Goal: Task Accomplishment & Management: Use online tool/utility

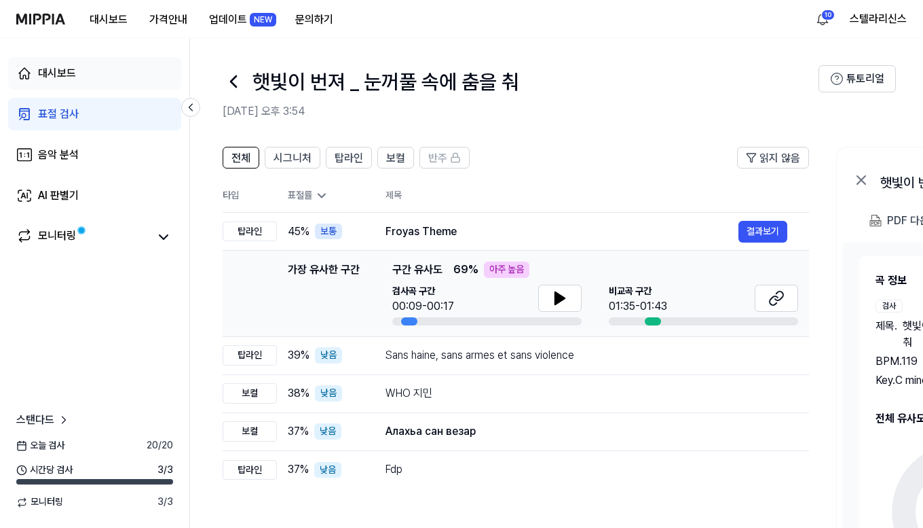
click at [70, 80] on div "대시보드" at bounding box center [57, 73] width 38 height 16
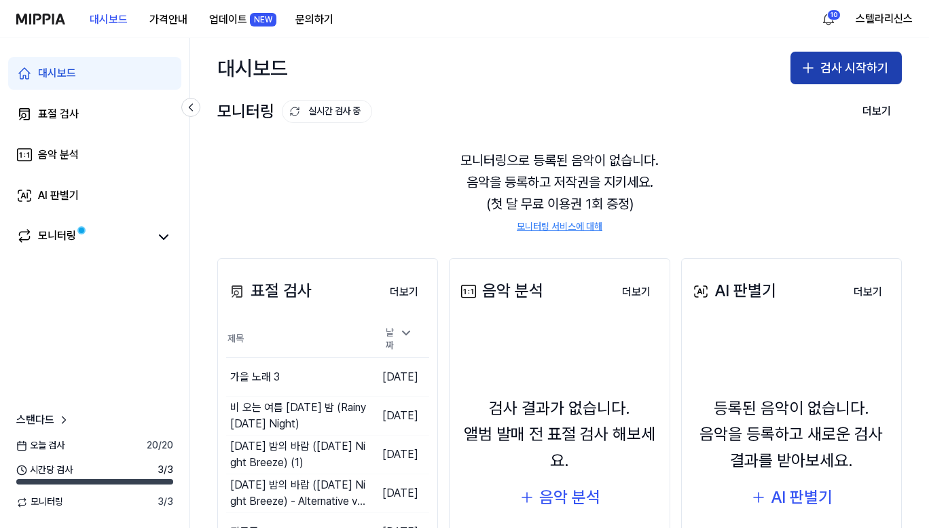
click at [811, 65] on icon "button" at bounding box center [808, 68] width 16 height 16
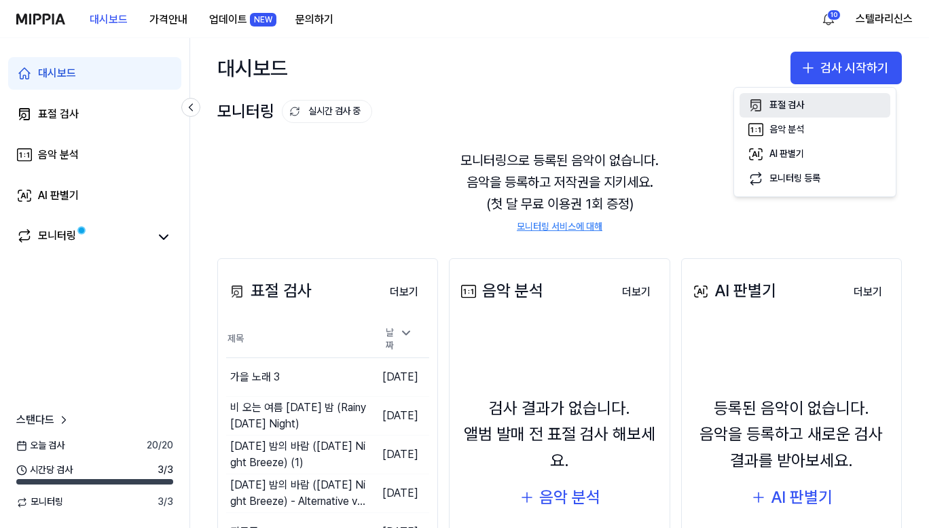
click at [810, 110] on button "표절 검사" at bounding box center [814, 105] width 151 height 24
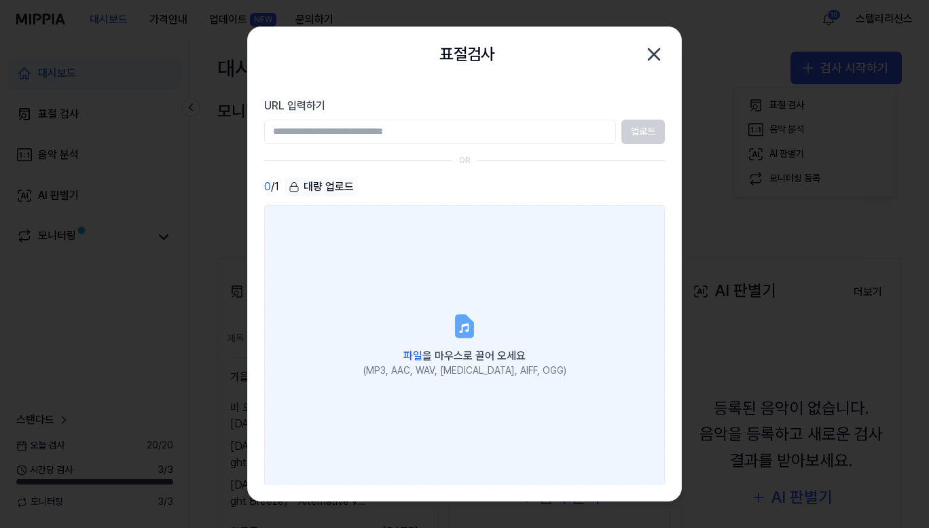
click at [492, 317] on label "파일 을 마우스로 끌어 오세요 (MP3, AAC, WAV, [MEDICAL_DATA], AIFF, OGG)" at bounding box center [464, 345] width 401 height 280
click at [0, 0] on input "파일 을 마우스로 끌어 오세요 (MP3, AAC, WAV, [MEDICAL_DATA], AIFF, OGG)" at bounding box center [0, 0] width 0 height 0
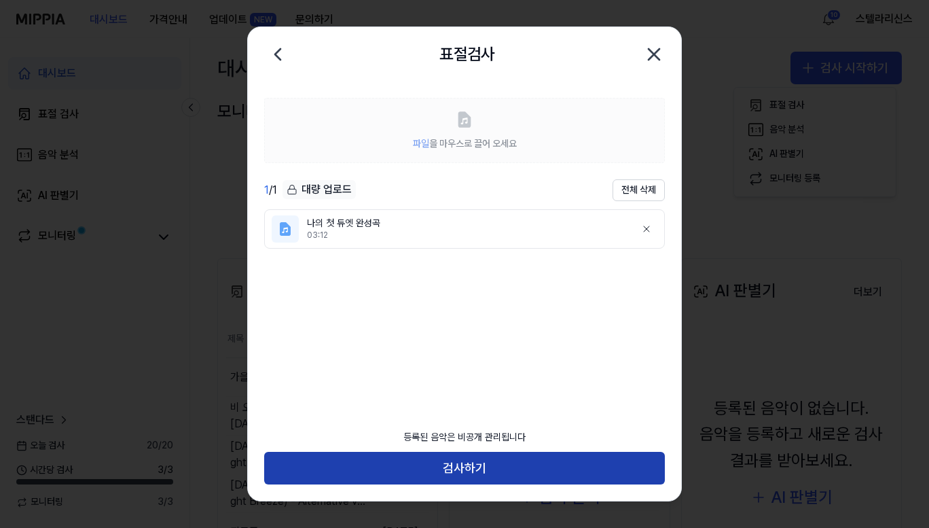
click at [483, 462] on button "검사하기" at bounding box center [464, 468] width 401 height 33
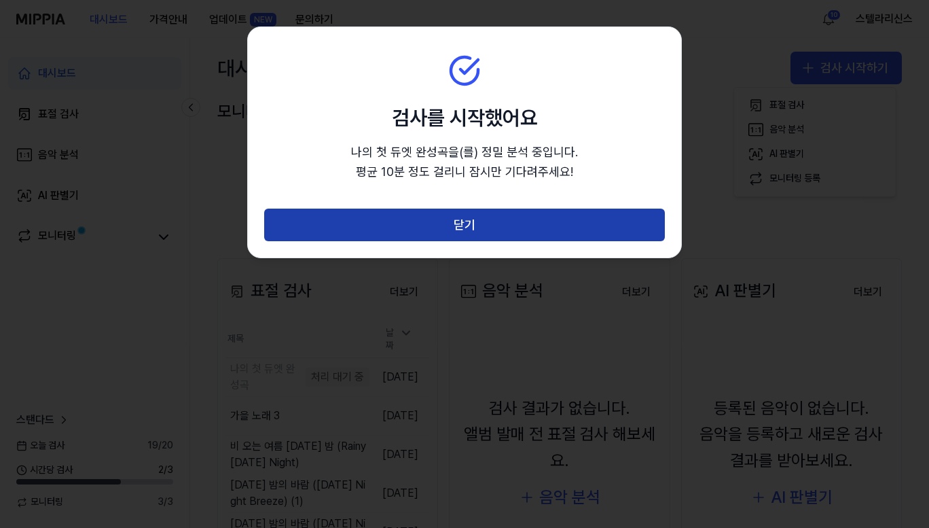
click at [510, 223] on button "닫기" at bounding box center [464, 224] width 401 height 33
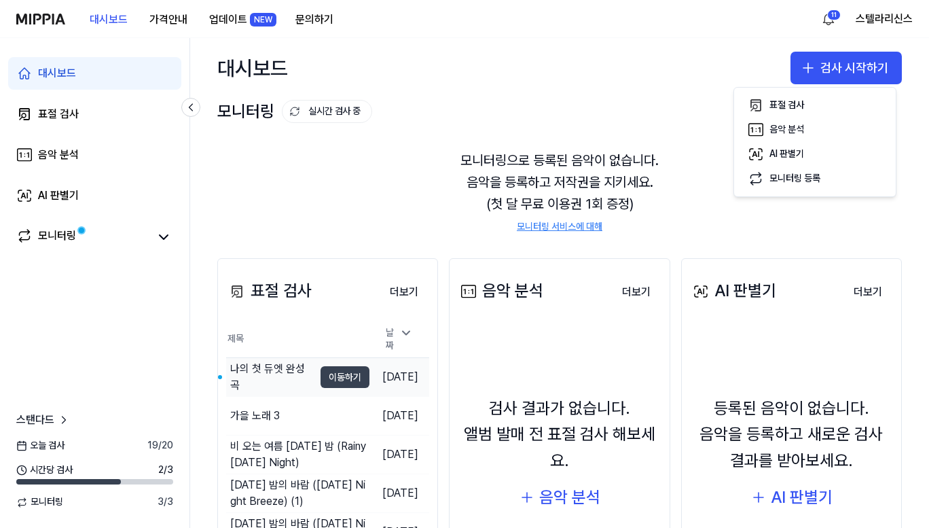
click at [325, 374] on button "이동하기" at bounding box center [345, 377] width 49 height 22
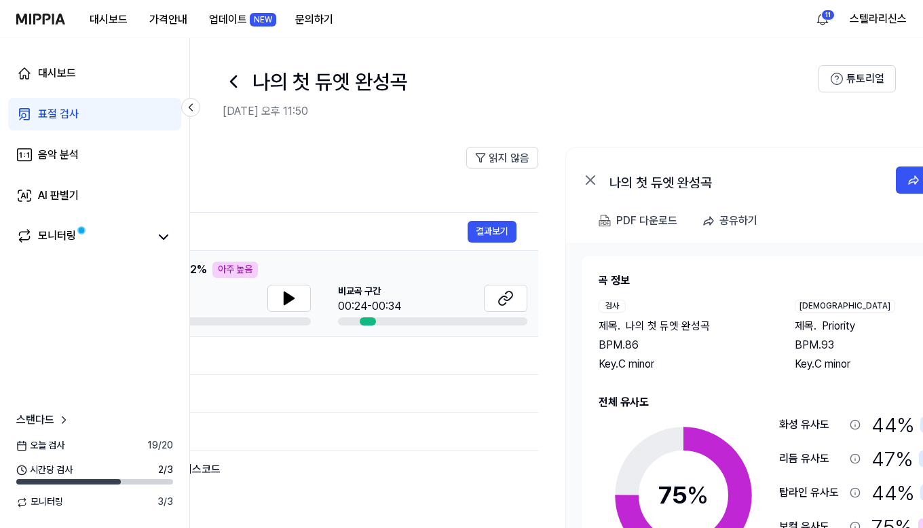
scroll to position [0, 276]
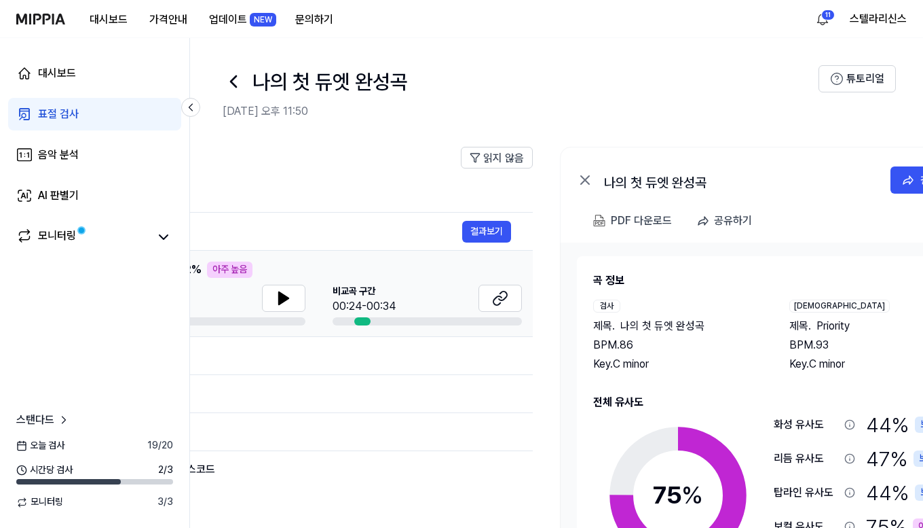
drag, startPoint x: 670, startPoint y: 193, endPoint x: 393, endPoint y: 192, distance: 276.4
click at [393, 192] on th "제목" at bounding box center [321, 195] width 424 height 33
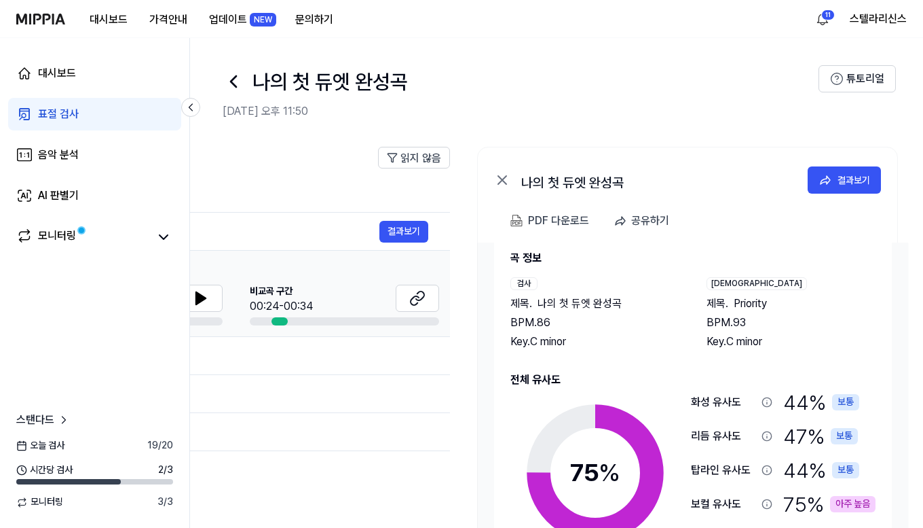
scroll to position [0, 361]
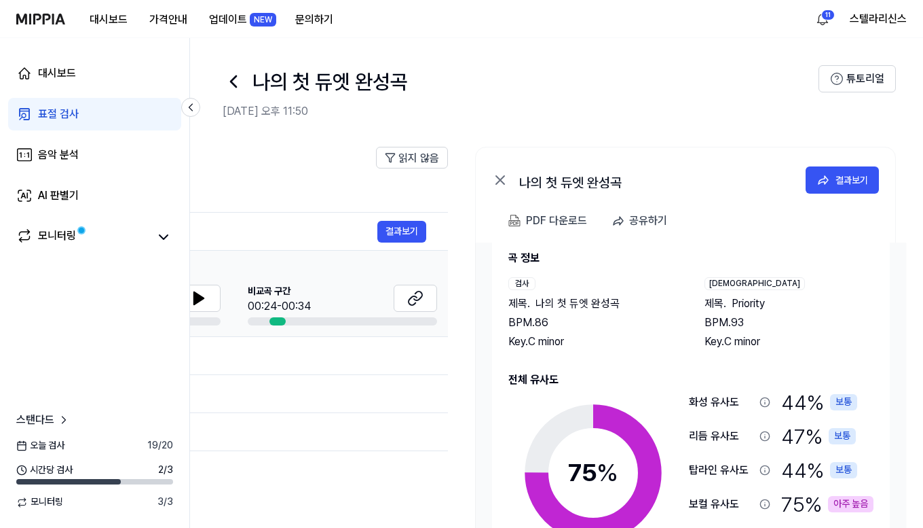
drag, startPoint x: 799, startPoint y: 135, endPoint x: 687, endPoint y: 134, distance: 112.0
click at [687, 134] on div "전체 시그니처 탑라인 보컬 반주 읽지 않음 전체 시그니처 탑라인 보컬 반주 타입 표절률 제목 표절률 읽지 않음 보컬 75 % 아주 높음 Pri…" at bounding box center [376, 408] width 1095 height 551
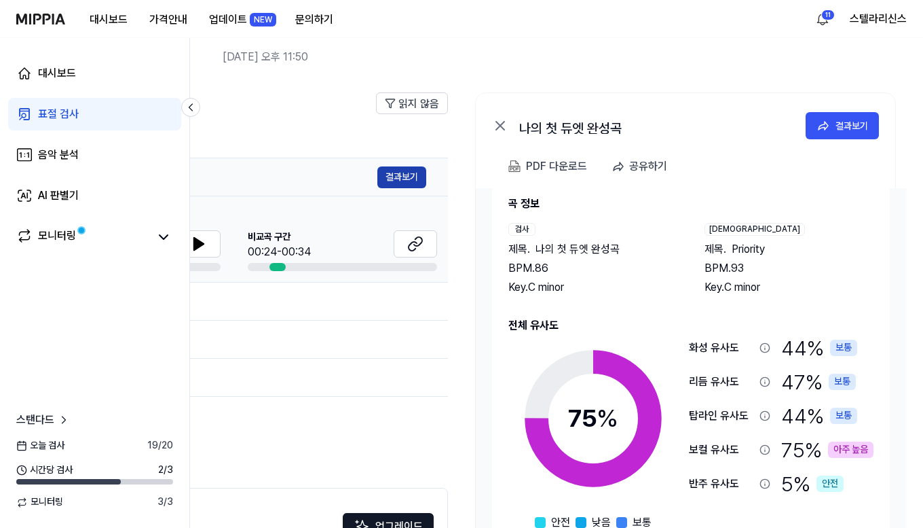
scroll to position [68, 0]
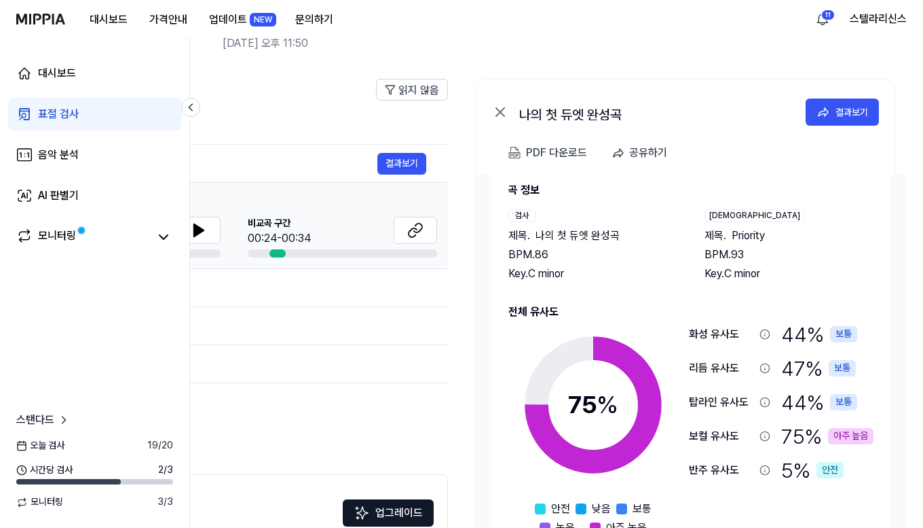
drag, startPoint x: 529, startPoint y: 58, endPoint x: 724, endPoint y: 59, distance: 194.9
click at [725, 59] on header "나의 첫 듀엣 완성곡 [DATE] 오후 11:50 튜토리얼" at bounding box center [556, 17] width 733 height 95
drag, startPoint x: 477, startPoint y: 46, endPoint x: 663, endPoint y: 46, distance: 186.1
click at [663, 46] on h2 "[DATE] 오후 11:50" at bounding box center [521, 43] width 596 height 16
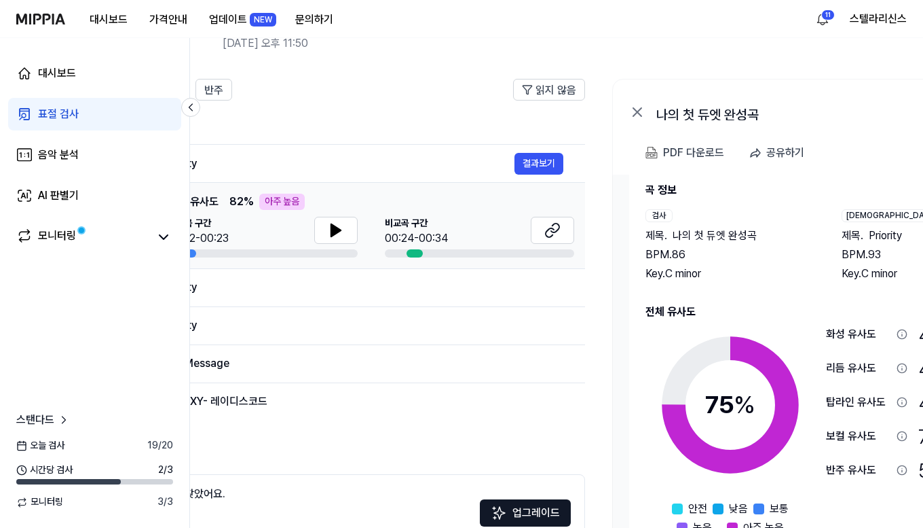
scroll to position [0, 157]
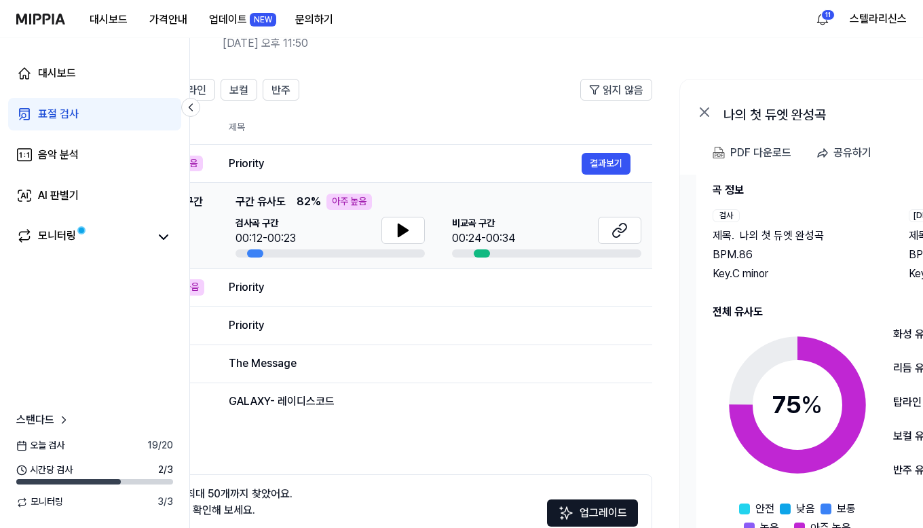
drag, startPoint x: 325, startPoint y: 69, endPoint x: 656, endPoint y: 67, distance: 331.4
click at [656, 67] on div "전체 시그니처 탑라인 보컬 반주 읽지 않음 전체 시그니처 탑라인 보컬 반주 타입 표절률 제목 표절률 읽지 않음 보컬 75 % 아주 높음 Pri…" at bounding box center [580, 340] width 1095 height 551
drag, startPoint x: 406, startPoint y: 65, endPoint x: 586, endPoint y: 65, distance: 179.9
click at [586, 65] on div "나의 첫 듀엣 완성곡 [DATE] 오후 11:50 튜토리얼 전체 시그니처 탑라인 보컬 반주 읽지 않음 전체 시그니처 탑라인 보컬 반주 타입 표…" at bounding box center [556, 215] width 733 height 490
click at [405, 233] on icon at bounding box center [403, 230] width 16 height 16
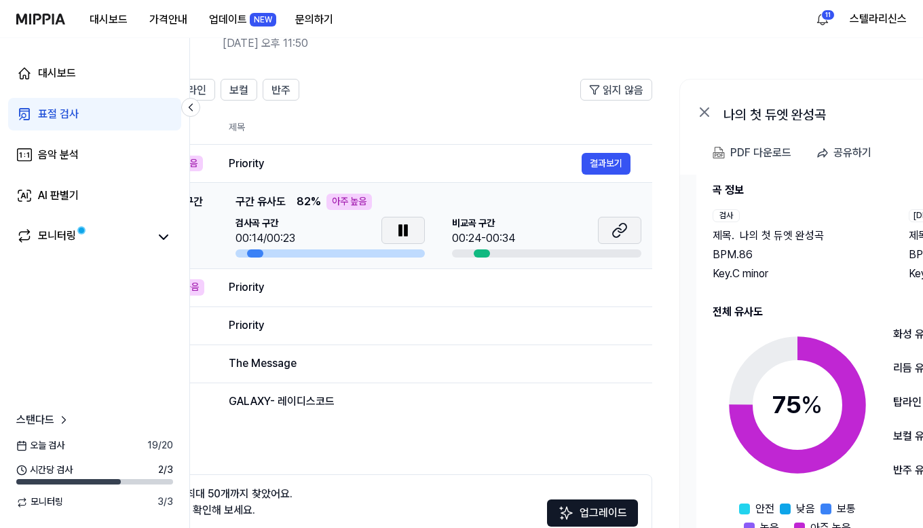
click at [617, 234] on icon at bounding box center [620, 230] width 16 height 16
click at [629, 235] on button at bounding box center [619, 230] width 43 height 27
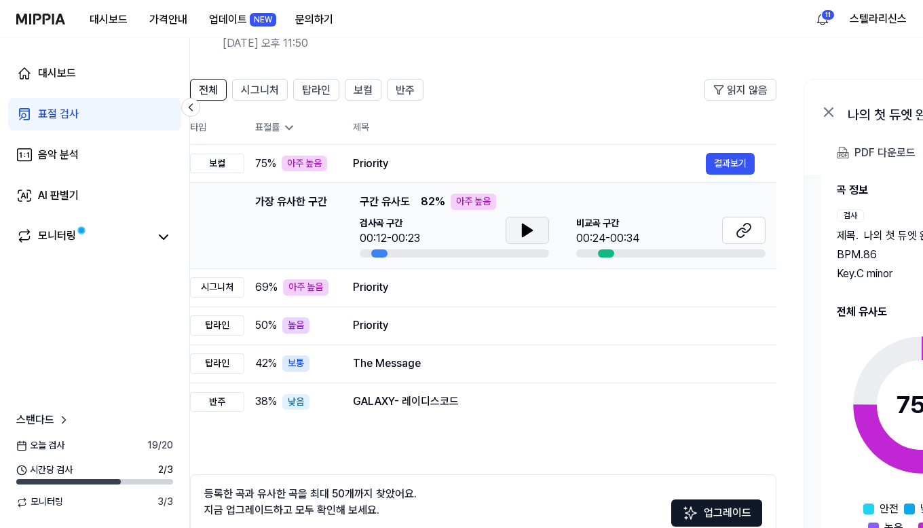
scroll to position [0, 0]
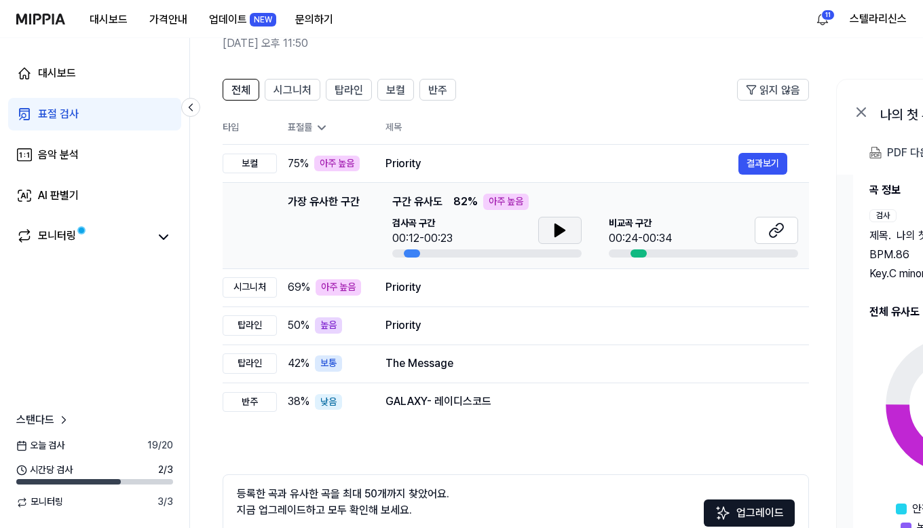
drag, startPoint x: 506, startPoint y: 113, endPoint x: 717, endPoint y: 125, distance: 211.5
click at [717, 125] on th "제목" at bounding box center [598, 127] width 424 height 33
click at [663, 116] on th "제목" at bounding box center [598, 127] width 424 height 33
click at [589, 45] on h2 "[DATE] 오후 11:50" at bounding box center [521, 43] width 596 height 16
